Goal: Task Accomplishment & Management: Complete application form

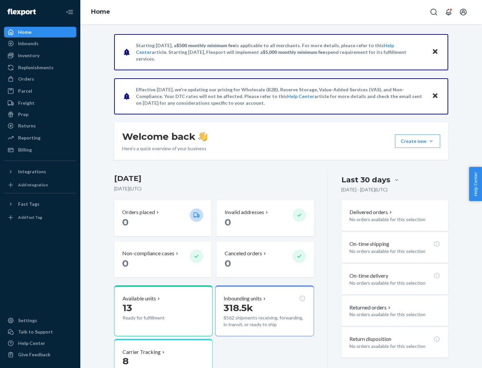
click at [431, 141] on button "Create new Create new inbound Create new order Create new product" at bounding box center [417, 141] width 45 height 13
click at [40, 44] on div "Inbounds" at bounding box center [40, 43] width 71 height 9
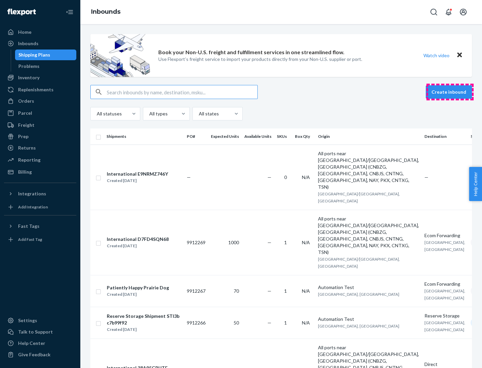
click at [450, 92] on button "Create inbound" at bounding box center [449, 91] width 46 height 13
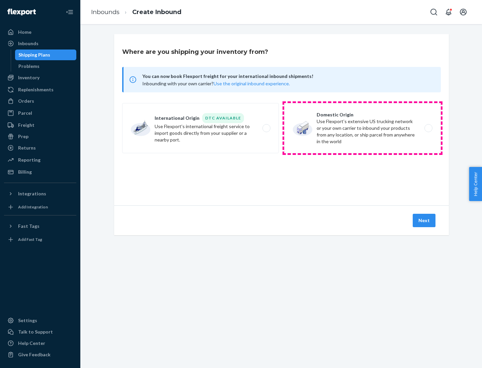
click at [363, 128] on label "Domestic Origin Use Flexport’s extensive US trucking network or your own carrie…" at bounding box center [362, 128] width 157 height 50
click at [428, 128] on input "Domestic Origin Use Flexport’s extensive US trucking network or your own carrie…" at bounding box center [430, 128] width 4 height 4
radio input "true"
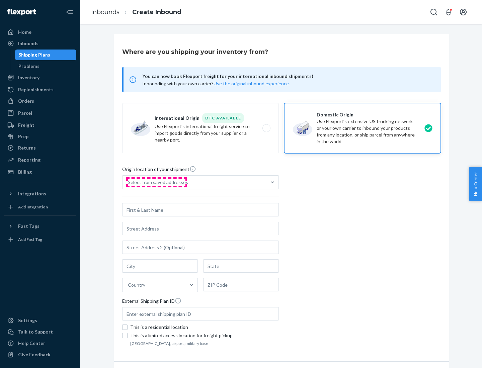
click at [156, 182] on div "Select from saved addresses" at bounding box center [158, 182] width 60 height 7
click at [129, 182] on input "Select from saved addresses" at bounding box center [128, 182] width 1 height 7
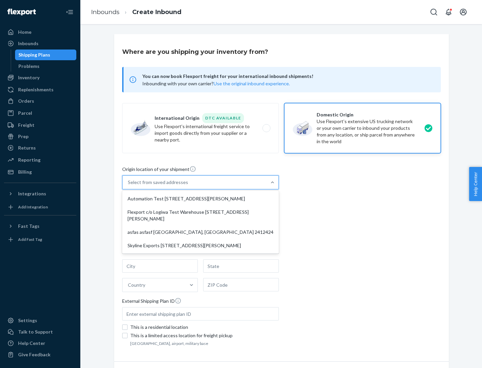
scroll to position [3, 0]
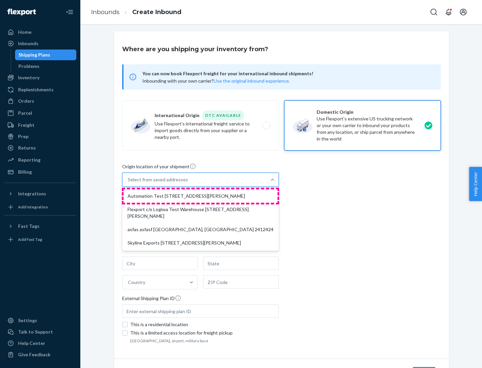
click at [201, 196] on div "Automation Test [STREET_ADDRESS][PERSON_NAME]" at bounding box center [201, 196] width 154 height 13
click at [129, 183] on input "option Automation Test [STREET_ADDRESS][PERSON_NAME] focused, 1 of 4. 4 results…" at bounding box center [128, 179] width 1 height 7
type input "Automation Test"
type input "9th Floor"
type input "[GEOGRAPHIC_DATA]"
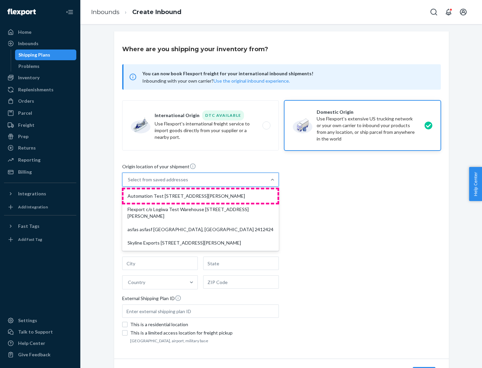
type input "CA"
type input "94104"
type input "[STREET_ADDRESS][PERSON_NAME]"
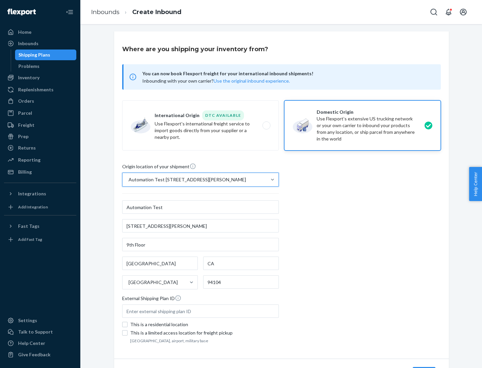
scroll to position [39, 0]
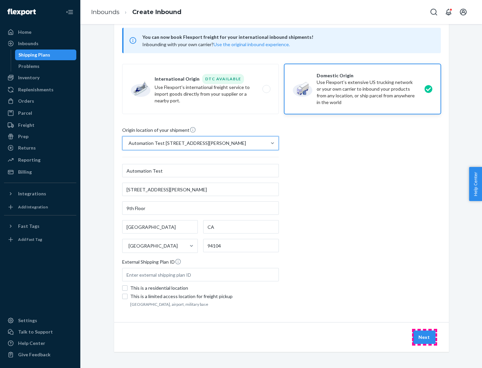
click at [425, 338] on button "Next" at bounding box center [424, 337] width 23 height 13
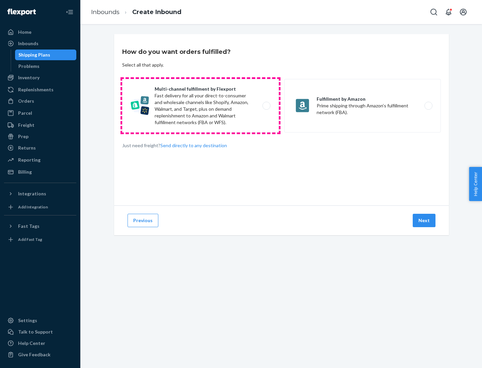
click at [201, 106] on label "Multi-channel fulfillment by Flexport Fast delivery for all your direct-to-cons…" at bounding box center [200, 106] width 157 height 54
click at [266, 106] on input "Multi-channel fulfillment by Flexport Fast delivery for all your direct-to-cons…" at bounding box center [268, 106] width 4 height 4
radio input "true"
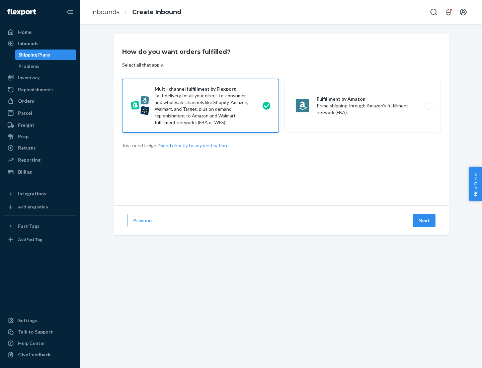
click at [425, 221] on button "Next" at bounding box center [424, 220] width 23 height 13
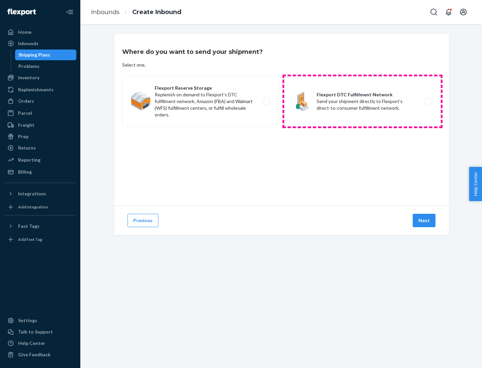
click at [363, 101] on label "Flexport DTC Fulfillment Network Send your shipment directly to Flexport's dire…" at bounding box center [362, 101] width 157 height 50
click at [428, 101] on input "Flexport DTC Fulfillment Network Send your shipment directly to Flexport's dire…" at bounding box center [430, 101] width 4 height 4
radio input "true"
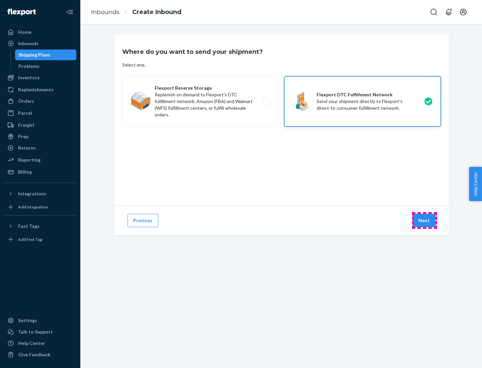
click at [425, 221] on button "Next" at bounding box center [424, 220] width 23 height 13
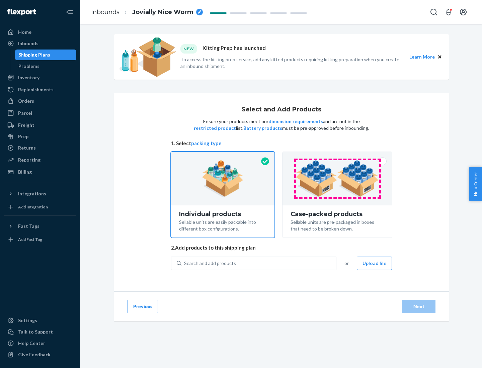
click at [338, 179] on img at bounding box center [337, 178] width 83 height 37
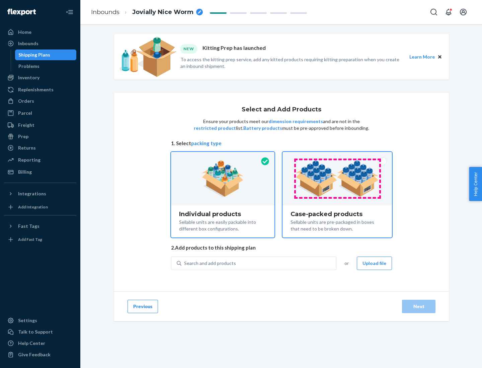
click at [338, 156] on input "Case-packed products Sellable units are pre-packaged in boxes that need to be b…" at bounding box center [337, 154] width 4 height 4
radio input "true"
radio input "false"
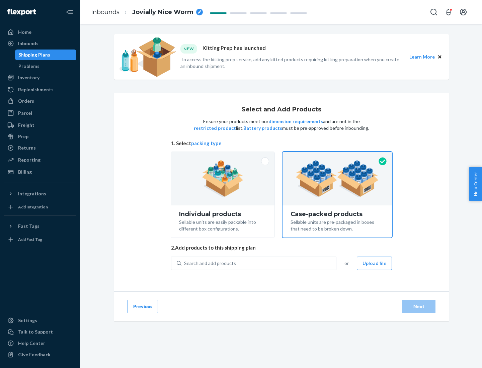
click at [259, 263] on div "Search and add products" at bounding box center [258, 263] width 155 height 12
click at [185, 263] on input "Search and add products" at bounding box center [184, 263] width 1 height 7
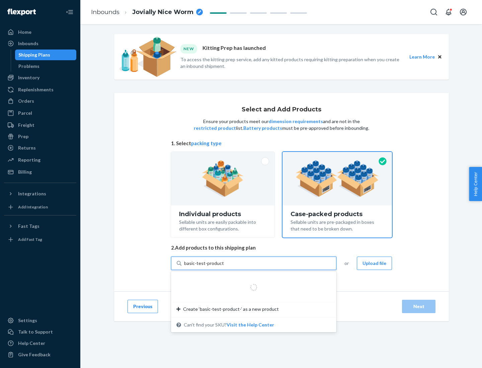
type input "basic-test-product-1"
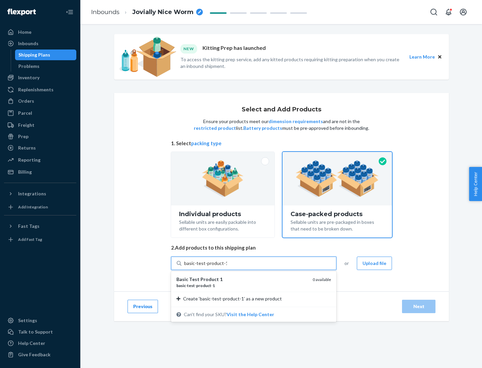
click at [242, 286] on div "basic - test - product - 1" at bounding box center [241, 286] width 131 height 6
click at [227, 267] on input "basic-test-product-1" at bounding box center [205, 263] width 43 height 7
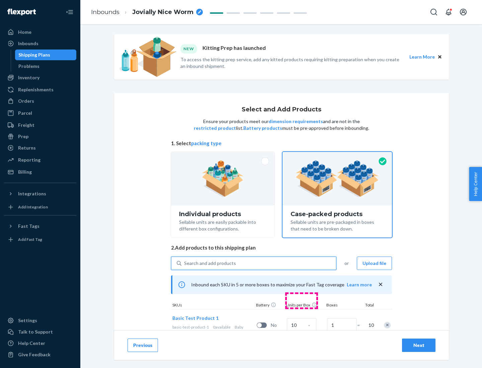
scroll to position [24, 0]
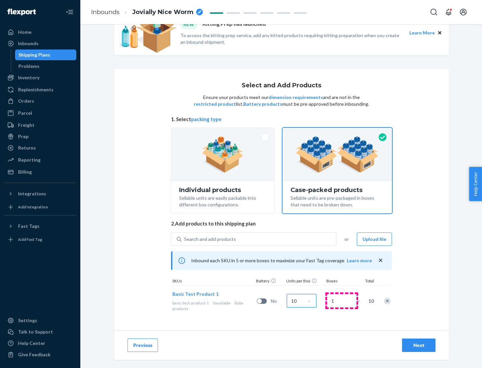
type input "10"
type input "7"
click at [419, 346] on div "Next" at bounding box center [419, 345] width 22 height 7
radio input "true"
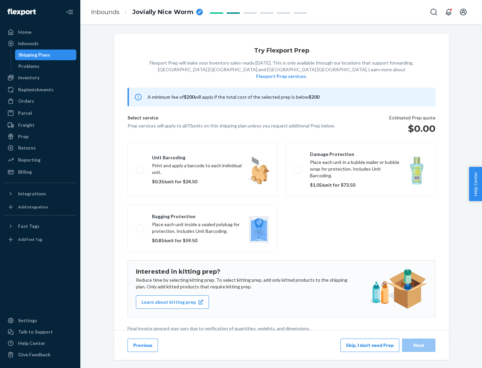
scroll to position [2, 0]
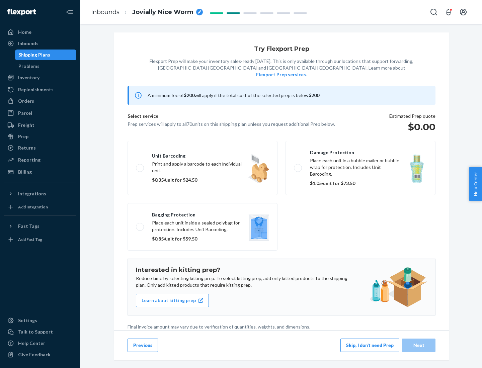
click at [203, 213] on label "Bagging protection Place each unit inside a sealed polybag for protection. Incl…" at bounding box center [203, 227] width 150 height 48
click at [140, 225] on input "Bagging protection Place each unit inside a sealed polybag for protection. Incl…" at bounding box center [138, 227] width 4 height 4
checkbox input "true"
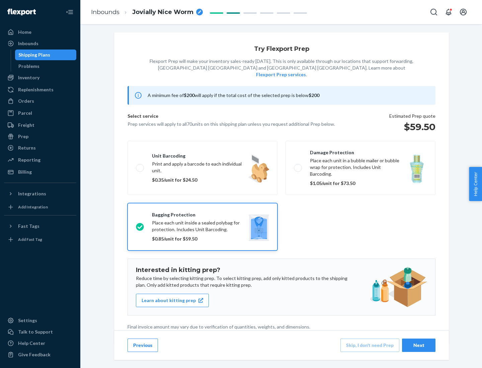
click at [419, 345] on div "Next" at bounding box center [419, 345] width 22 height 7
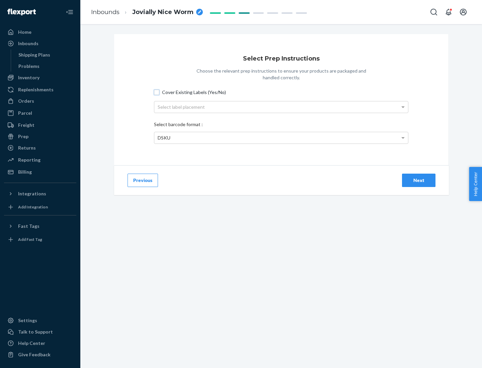
click at [157, 92] on input "Cover Existing Labels (Yes/No)" at bounding box center [156, 92] width 5 height 5
checkbox input "true"
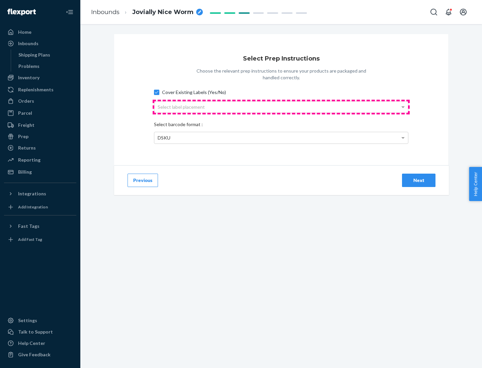
click at [281, 107] on div "Select label placement" at bounding box center [281, 106] width 254 height 11
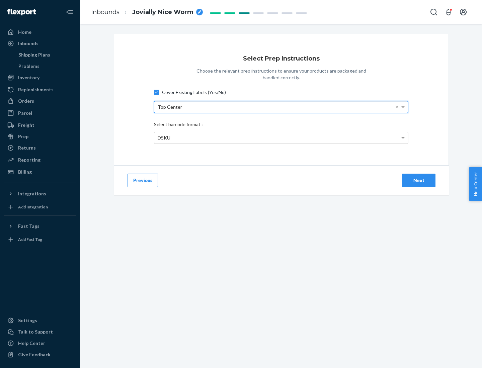
click at [281, 138] on div "DSKU" at bounding box center [281, 137] width 254 height 11
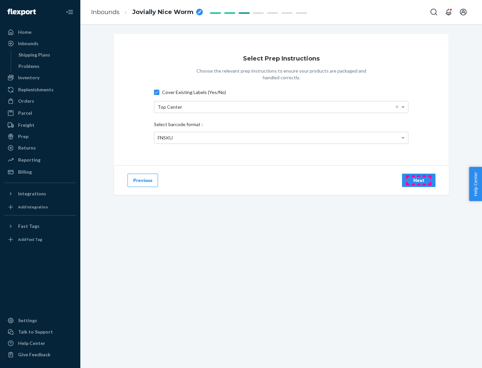
click at [419, 180] on div "Next" at bounding box center [419, 180] width 22 height 7
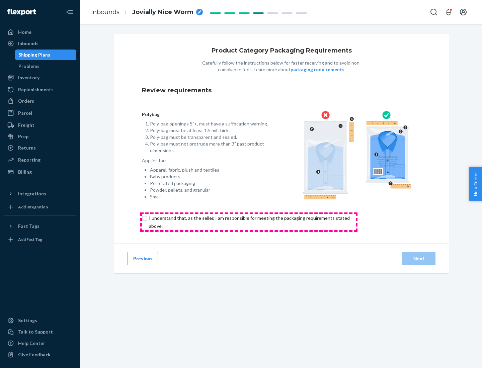
click at [249, 222] on input "checkbox" at bounding box center [253, 222] width 223 height 16
checkbox input "true"
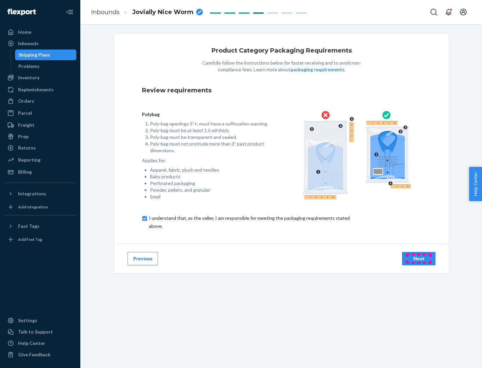
click at [419, 259] on div "Next" at bounding box center [419, 258] width 22 height 7
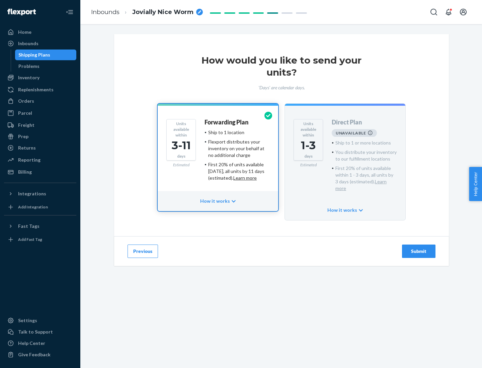
click at [227, 122] on h4 "Forwarding Plan" at bounding box center [227, 122] width 44 height 7
click at [419, 248] on div "Submit" at bounding box center [419, 251] width 22 height 7
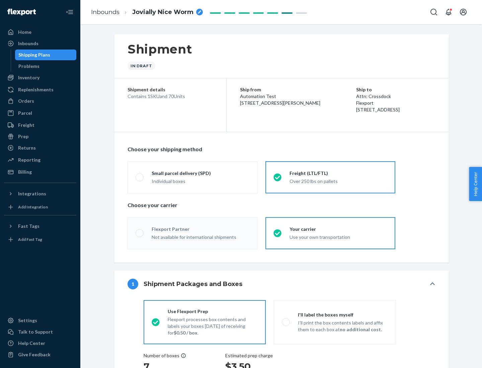
radio input "true"
radio input "false"
radio input "true"
radio input "false"
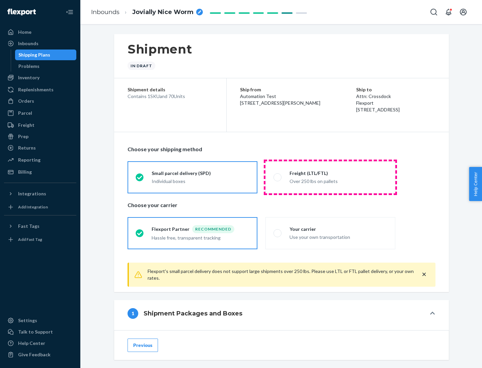
click at [330, 177] on div "Over 250 lbs on pallets" at bounding box center [339, 181] width 98 height 8
click at [278, 177] on input "Freight (LTL/FTL) Over 250 lbs on pallets" at bounding box center [276, 177] width 4 height 4
radio input "true"
radio input "false"
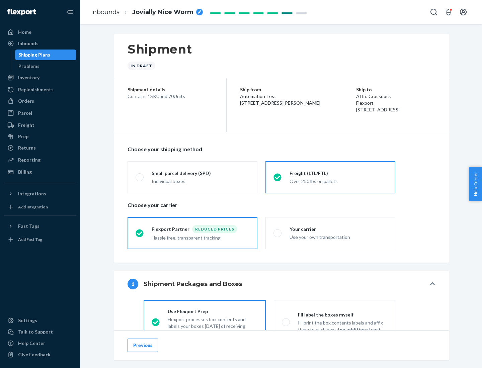
scroll to position [37, 0]
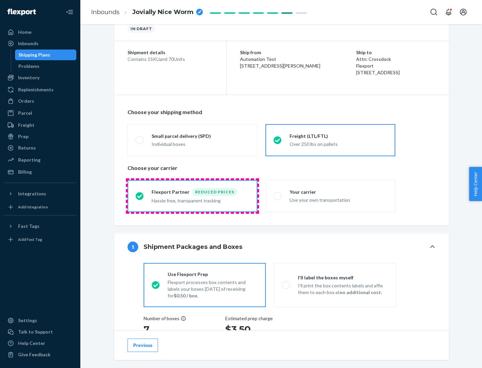
click at [193, 196] on div "Hassle free, transparent tracking" at bounding box center [201, 200] width 98 height 8
click at [140, 196] on input "Flexport Partner Reduced prices Hassle free, transparent tracking" at bounding box center [138, 196] width 4 height 4
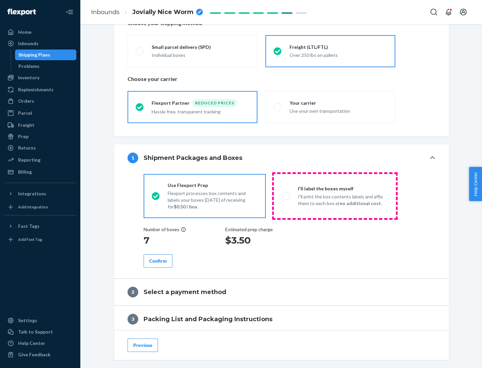
click at [335, 196] on p "I’ll print the box contents labels and affix them to each box at no additional …" at bounding box center [343, 200] width 90 height 13
click at [286, 196] on input "I'll label the boxes myself I’ll print the box contents labels and affix them t…" at bounding box center [284, 196] width 4 height 4
radio input "true"
radio input "false"
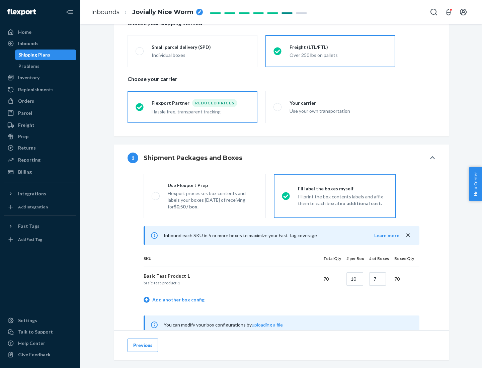
scroll to position [209, 0]
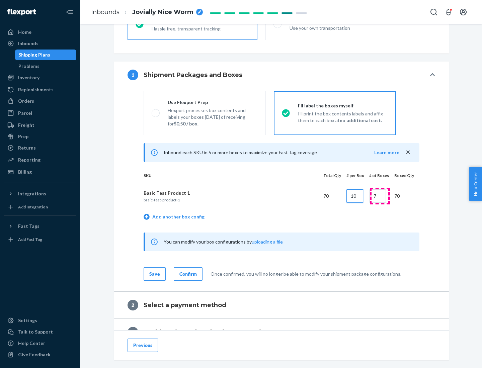
type input "10"
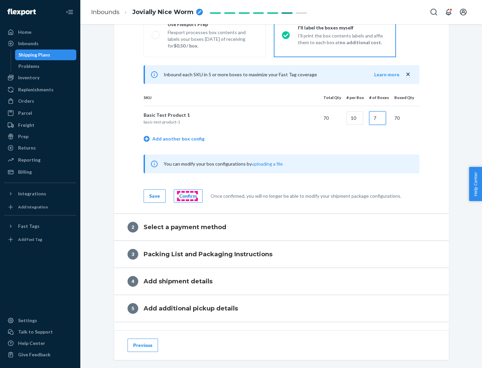
type input "7"
click at [187, 196] on div "Confirm" at bounding box center [187, 196] width 17 height 7
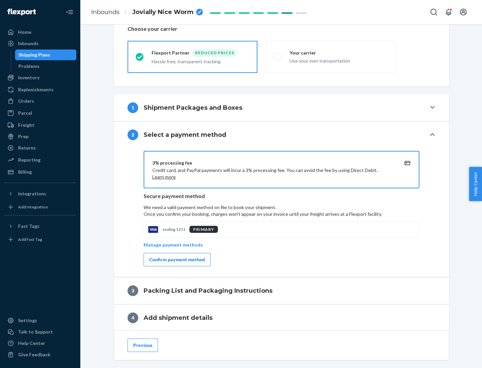
scroll to position [240, 0]
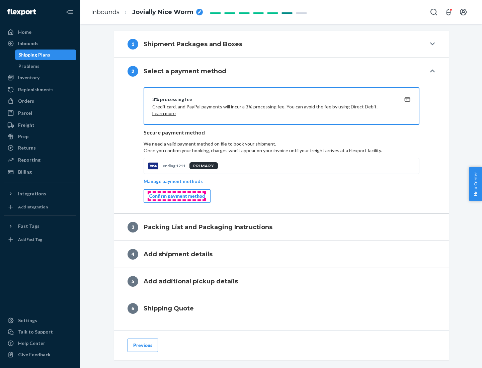
click at [176, 196] on div "Confirm payment method" at bounding box center [177, 196] width 56 height 7
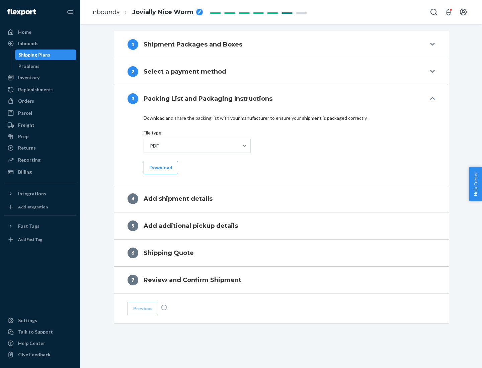
scroll to position [211, 0]
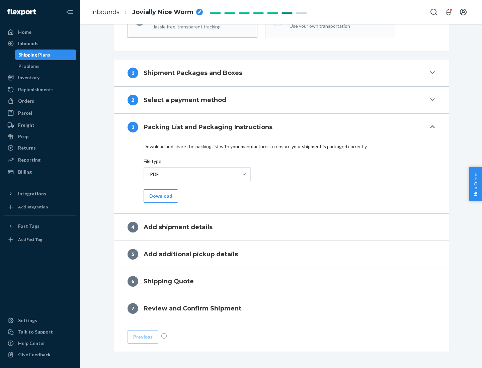
click at [160, 196] on button "Download" at bounding box center [161, 196] width 34 height 13
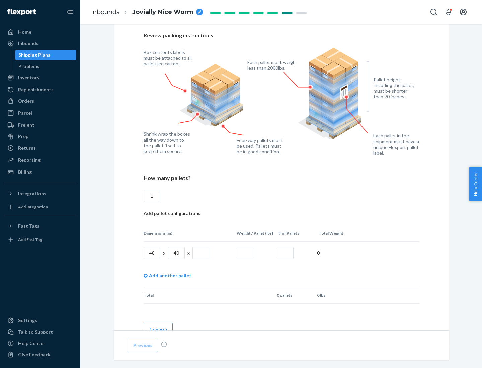
scroll to position [459, 0]
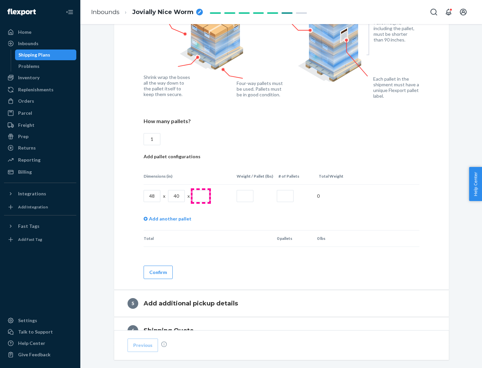
type input "1"
type input "40"
type input "200"
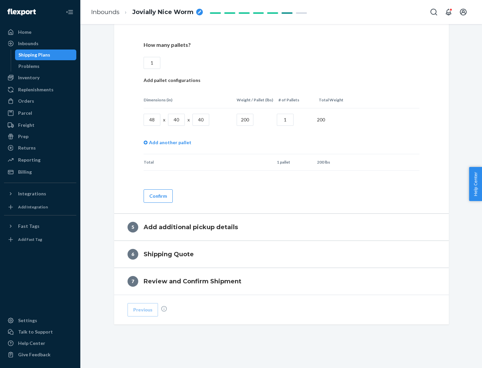
type input "1"
click at [158, 196] on button "Confirm" at bounding box center [158, 196] width 29 height 13
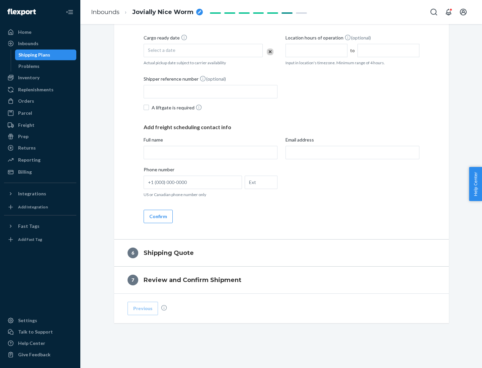
scroll to position [229, 0]
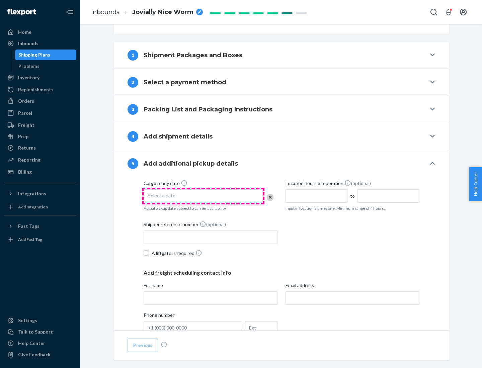
click at [203, 196] on div "Select a date" at bounding box center [203, 196] width 119 height 13
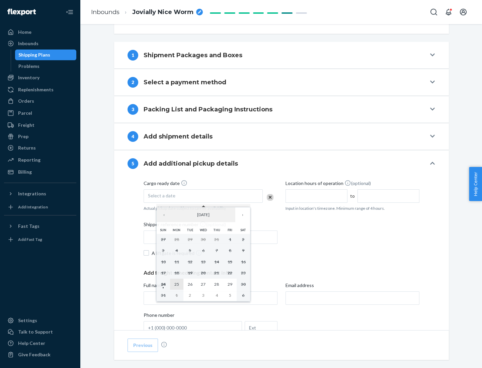
click at [176, 284] on abbr "25" at bounding box center [176, 284] width 5 height 5
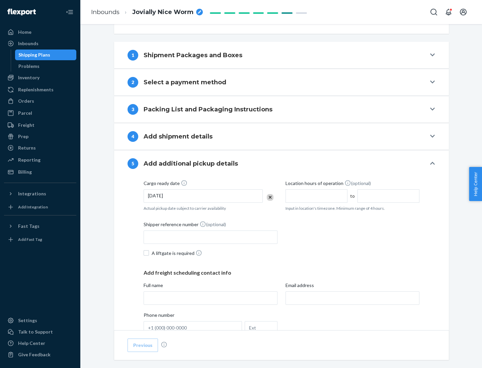
scroll to position [331, 0]
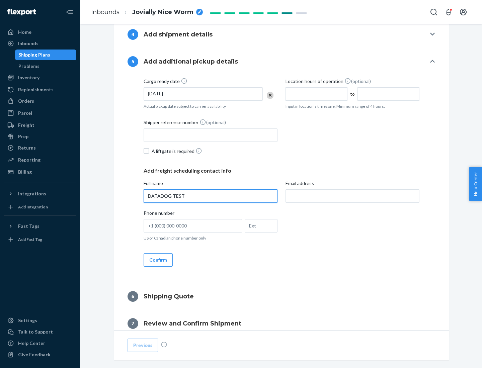
type input "DATADOG TEST"
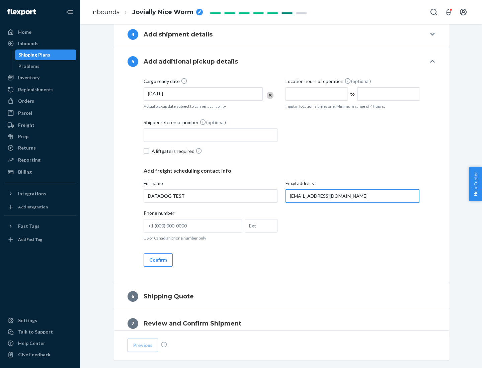
scroll to position [361, 0]
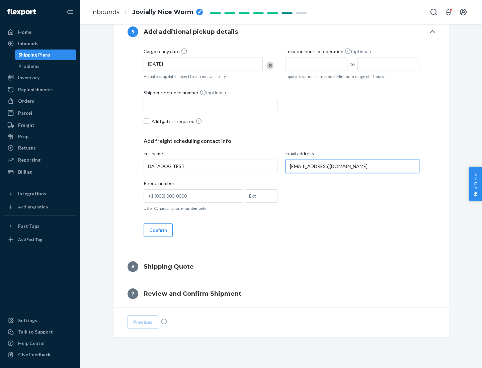
type input "[EMAIL_ADDRESS][DOMAIN_NAME]"
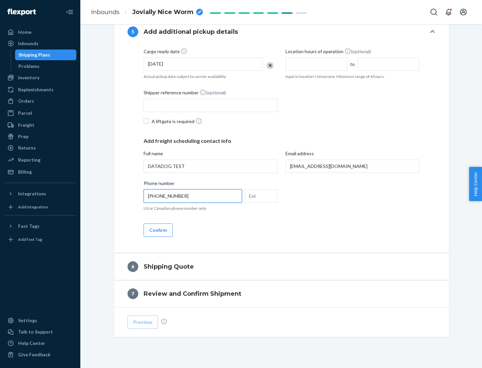
scroll to position [375, 0]
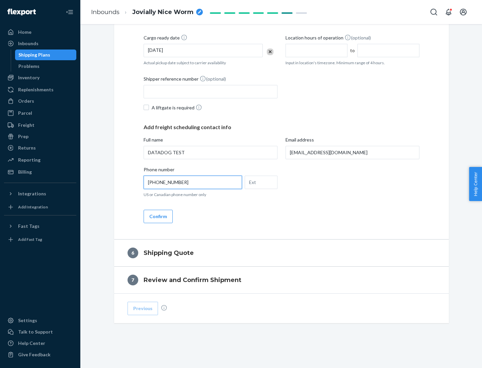
type input "[PHONE_NUMBER]"
click at [158, 216] on button "Confirm" at bounding box center [158, 216] width 29 height 13
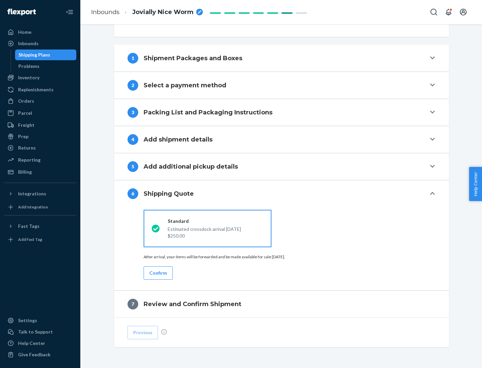
scroll to position [250, 0]
